Goal: Task Accomplishment & Management: Use online tool/utility

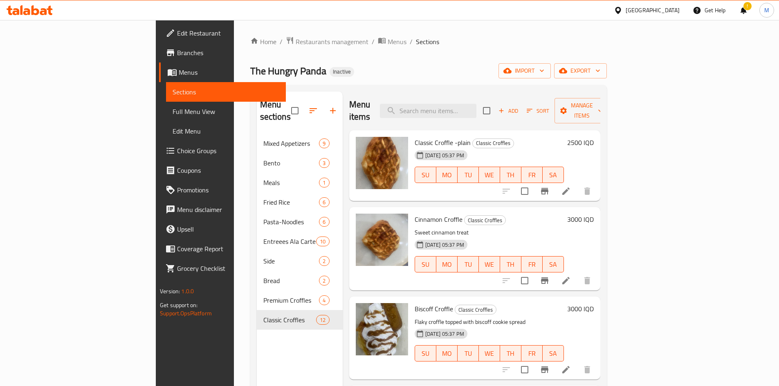
scroll to position [694, 0]
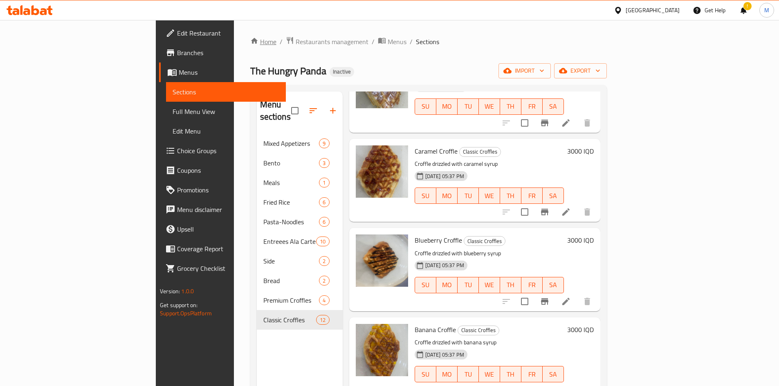
click at [250, 44] on link "Home" at bounding box center [263, 42] width 26 height 10
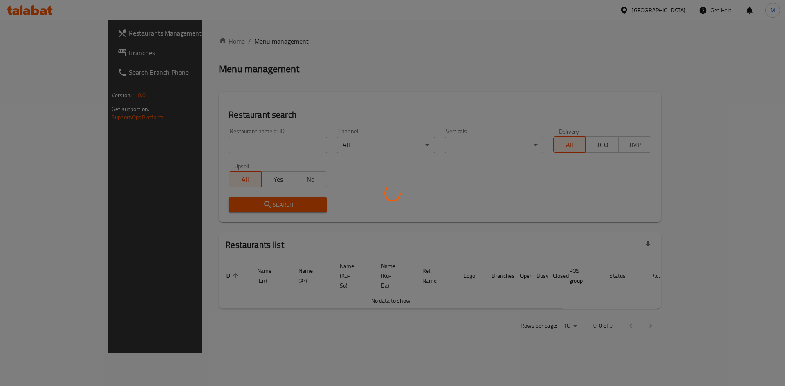
click at [259, 163] on div at bounding box center [392, 193] width 785 height 386
click at [251, 150] on div at bounding box center [392, 193] width 785 height 386
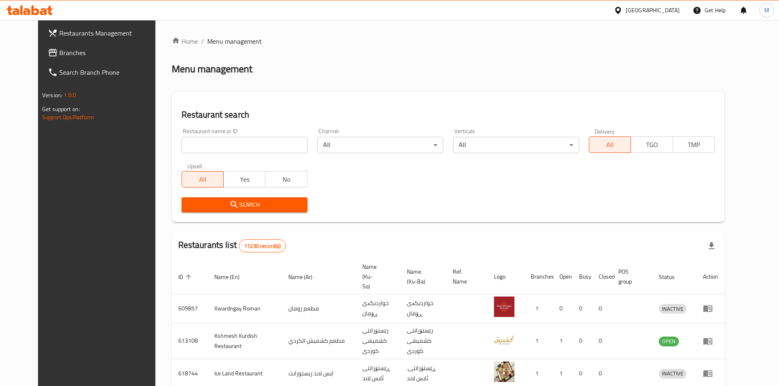
click at [251, 149] on div at bounding box center [389, 193] width 779 height 386
click at [248, 146] on input "search" at bounding box center [245, 145] width 126 height 16
type input "yasna"
click button "Search" at bounding box center [245, 205] width 126 height 15
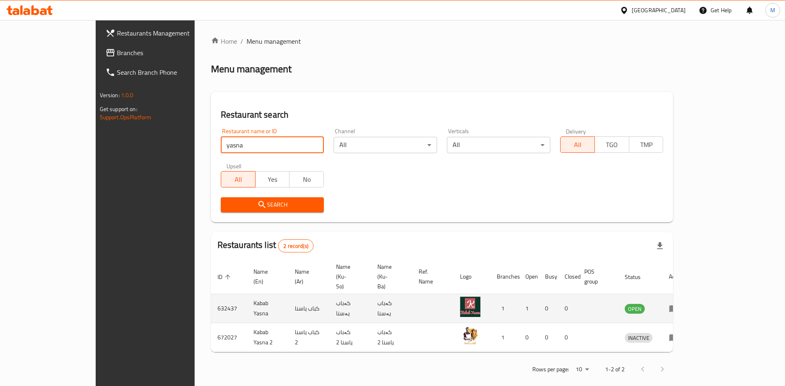
click at [678, 306] on icon "enhanced table" at bounding box center [673, 309] width 9 height 7
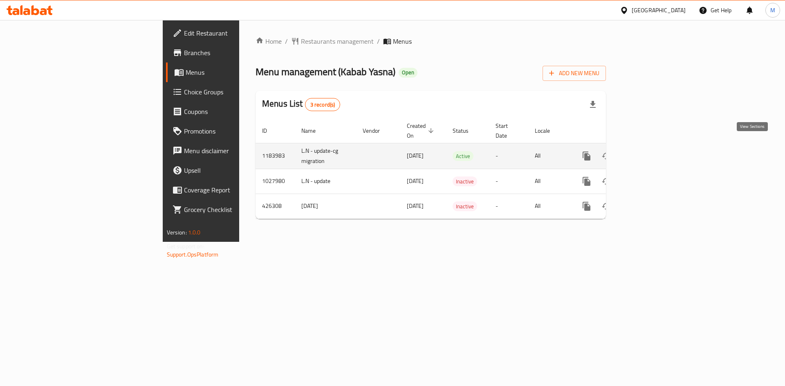
click at [656, 146] on link "enhanced table" at bounding box center [646, 156] width 20 height 20
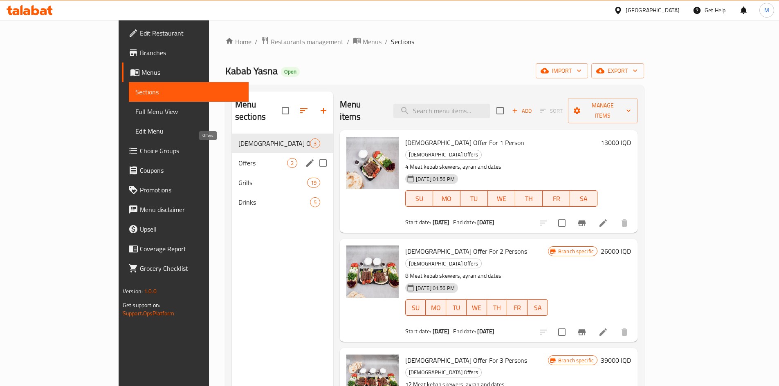
click at [238, 158] on span "Offers" at bounding box center [262, 163] width 49 height 10
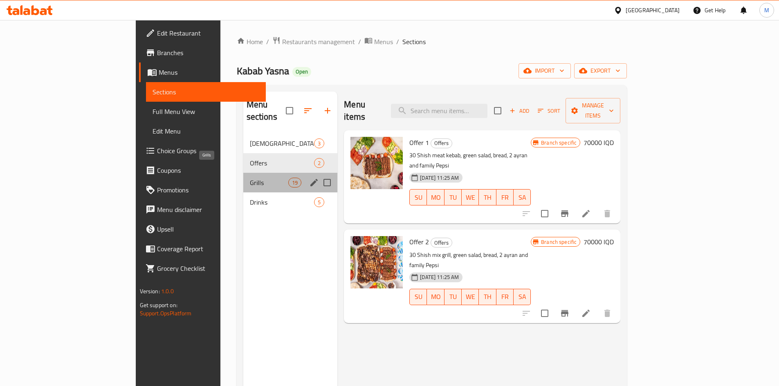
click at [250, 178] on span "Grills" at bounding box center [269, 183] width 38 height 10
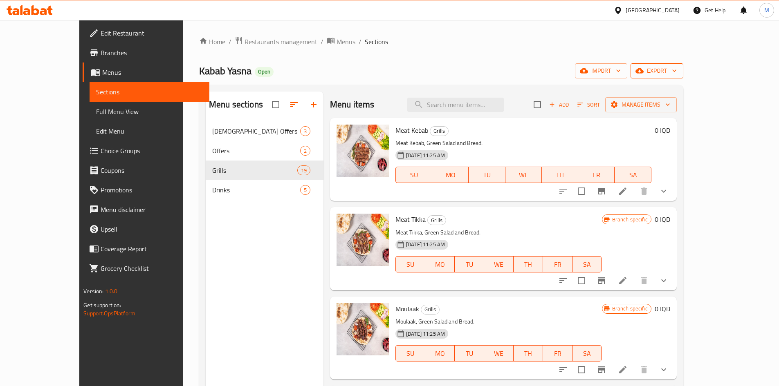
click at [677, 71] on span "export" at bounding box center [657, 71] width 40 height 10
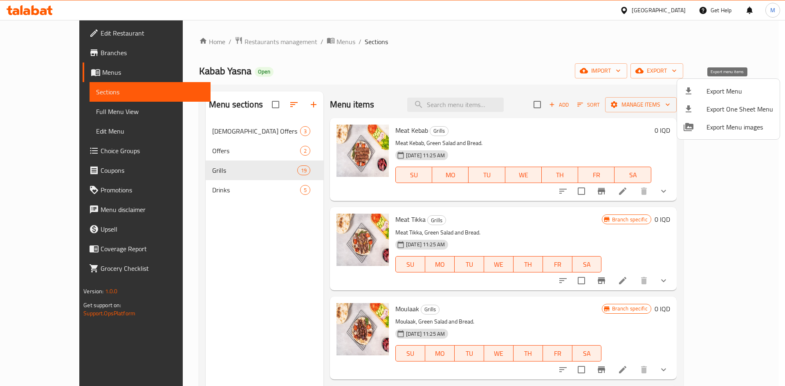
click at [730, 93] on span "Export Menu" at bounding box center [740, 91] width 67 height 10
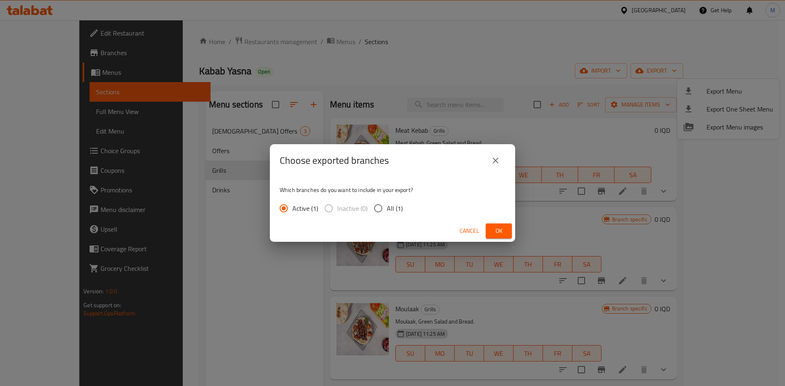
click at [396, 206] on span "All (1)" at bounding box center [395, 209] width 16 height 10
click at [387, 206] on input "All (1)" at bounding box center [378, 208] width 17 height 17
radio input "true"
click at [507, 234] on button "Ok" at bounding box center [499, 231] width 26 height 15
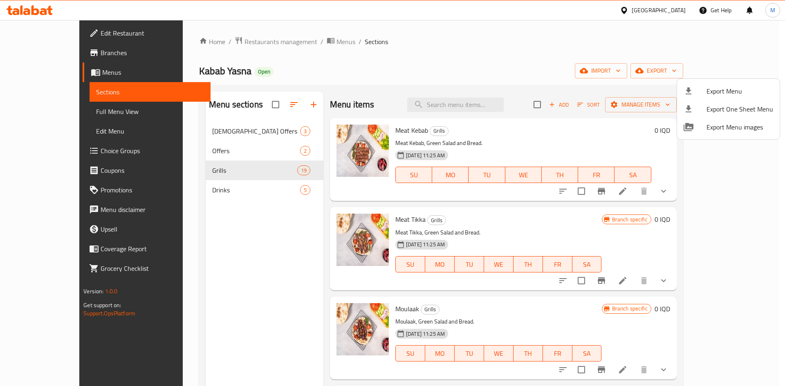
click at [556, 38] on div at bounding box center [392, 193] width 785 height 386
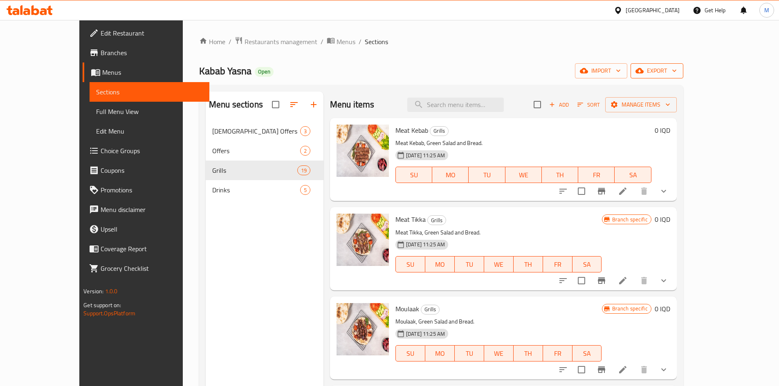
click at [677, 75] on span "export" at bounding box center [657, 71] width 40 height 10
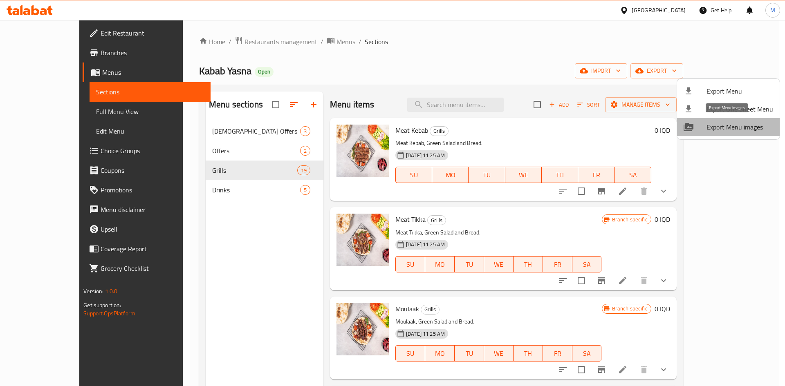
click at [755, 128] on span "Export Menu images" at bounding box center [740, 127] width 67 height 10
